Goal: Transaction & Acquisition: Purchase product/service

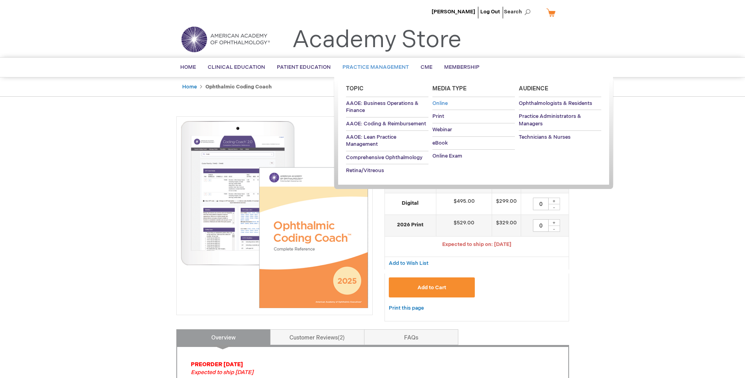
click at [438, 102] on span "Online" at bounding box center [439, 103] width 15 height 6
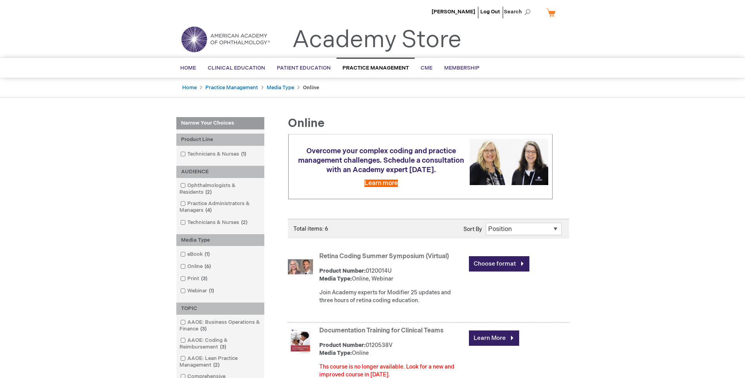
scroll to position [157, 0]
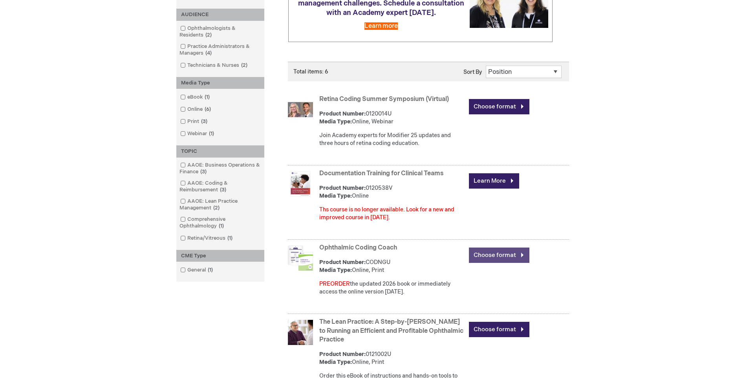
click at [506, 261] on link "Choose format" at bounding box center [499, 254] width 60 height 15
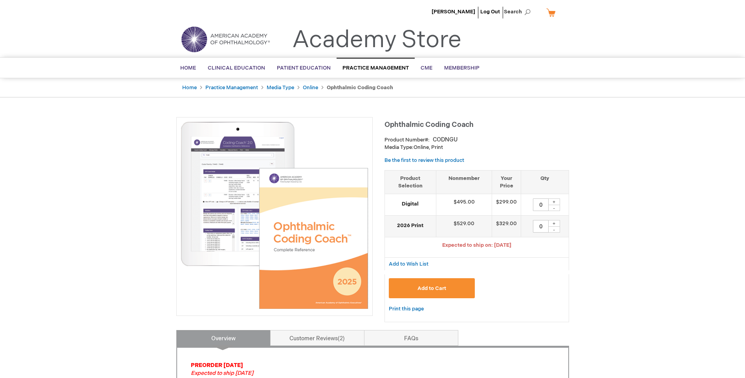
click at [555, 201] on div "+" at bounding box center [554, 201] width 12 height 7
type input "1"
click at [420, 287] on span "Add to Cart" at bounding box center [431, 288] width 29 height 6
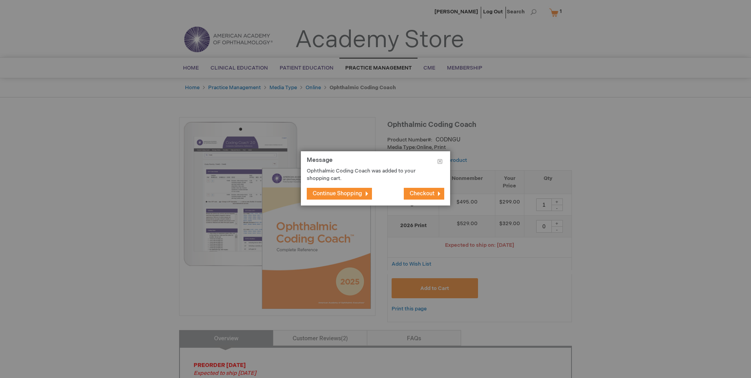
click at [430, 192] on span "Checkout" at bounding box center [422, 193] width 25 height 7
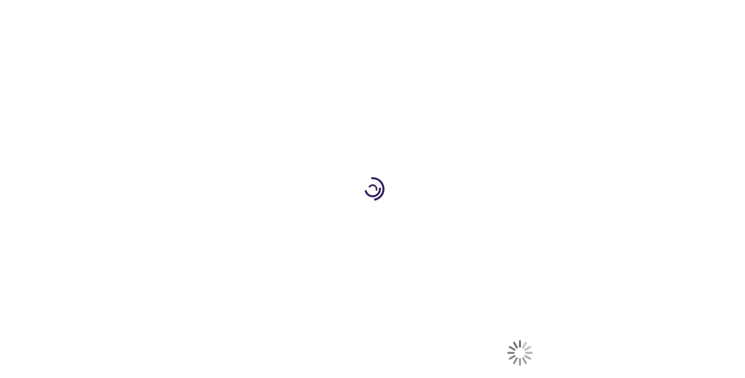
select select "US"
select select "18"
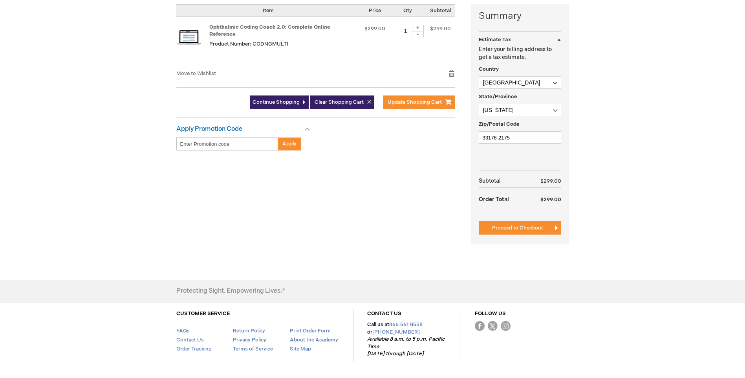
scroll to position [79, 0]
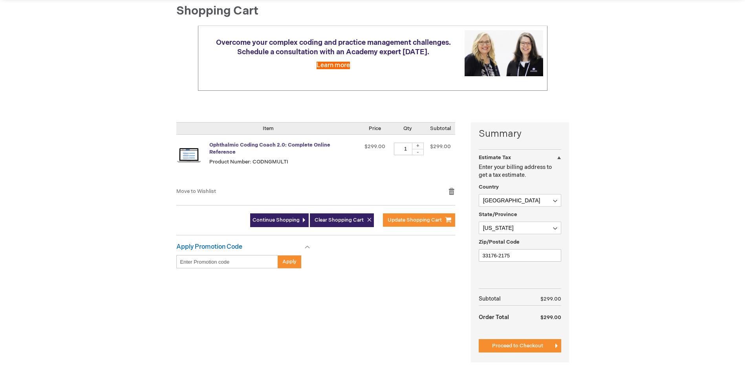
click at [309, 144] on link "Ophthalmic Coding Coach 2.0: Complete Online Reference" at bounding box center [269, 149] width 121 height 14
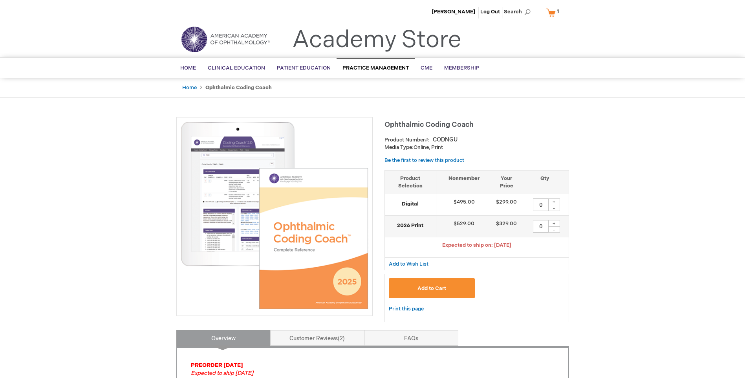
click at [557, 10] on span "1" at bounding box center [558, 11] width 2 height 6
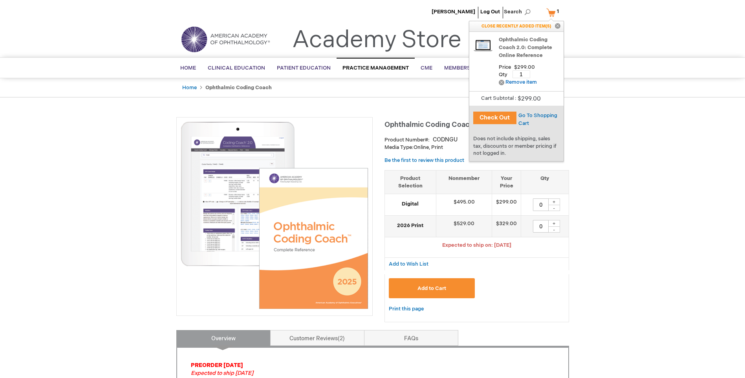
click at [486, 121] on button "Check Out" at bounding box center [494, 118] width 43 height 13
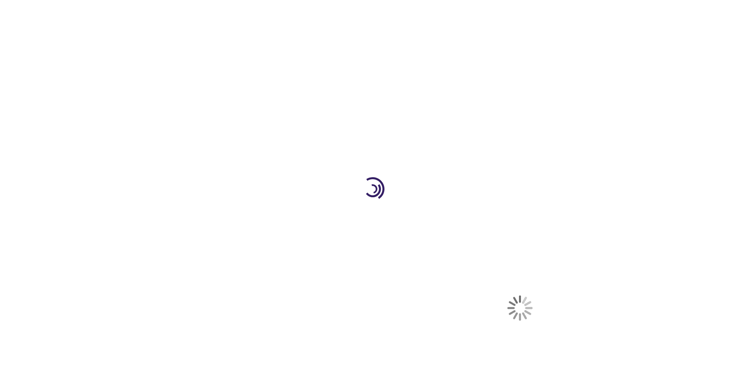
select select "US"
select select "18"
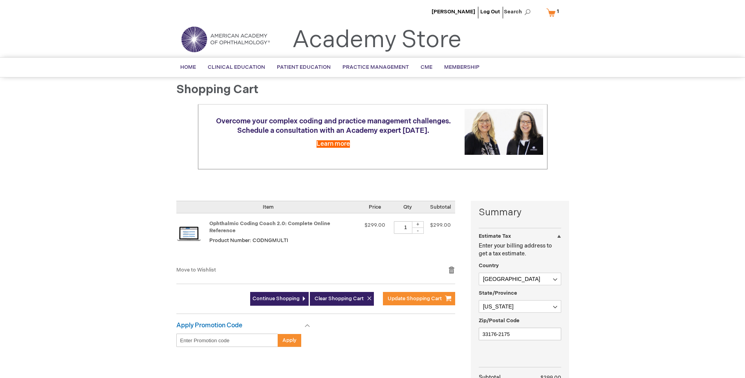
scroll to position [157, 0]
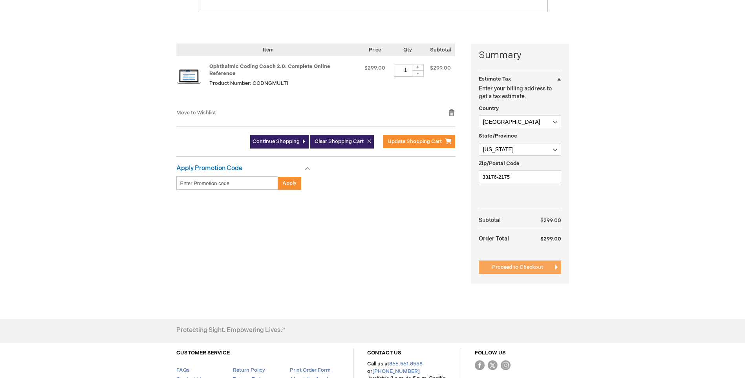
click at [512, 267] on span "Proceed to Checkout" at bounding box center [517, 267] width 51 height 6
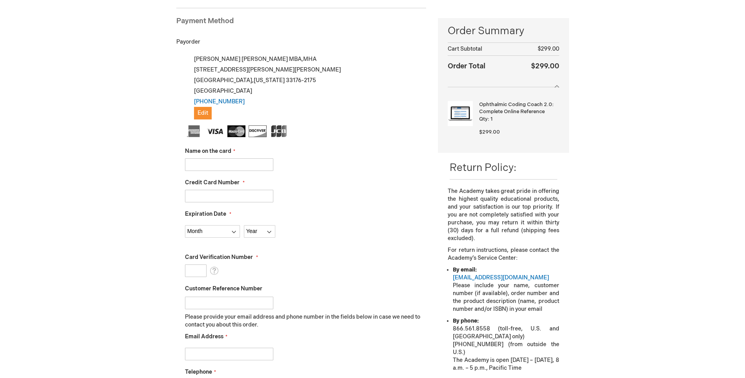
click at [187, 164] on input "Name on the card" at bounding box center [229, 164] width 88 height 13
type input "William Trattler"
type input "4154178925312886"
select select "2"
select select "2029"
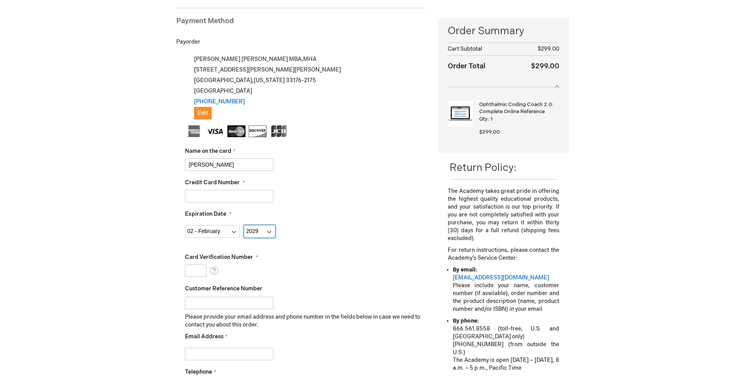
type input "311"
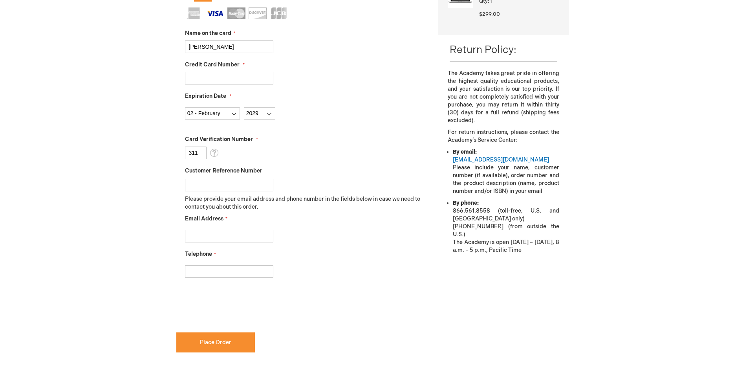
click at [218, 234] on input "Email Address" at bounding box center [229, 236] width 88 height 13
type input "mike@centerforeyecare.com"
type input "3055982020"
checkbox input "true"
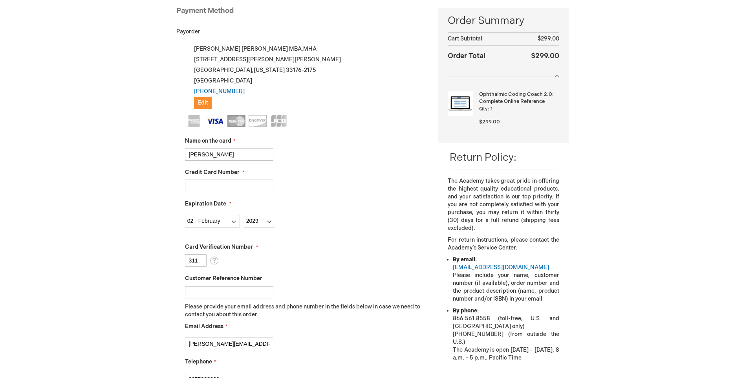
scroll to position [314, 0]
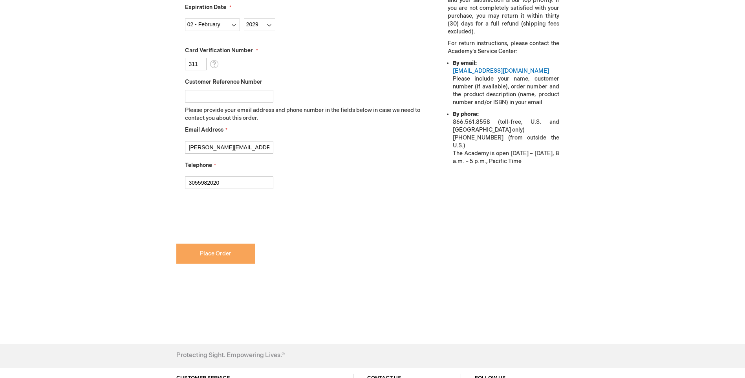
click at [218, 253] on span "Place Order" at bounding box center [215, 253] width 31 height 7
